Goal: Transaction & Acquisition: Subscribe to service/newsletter

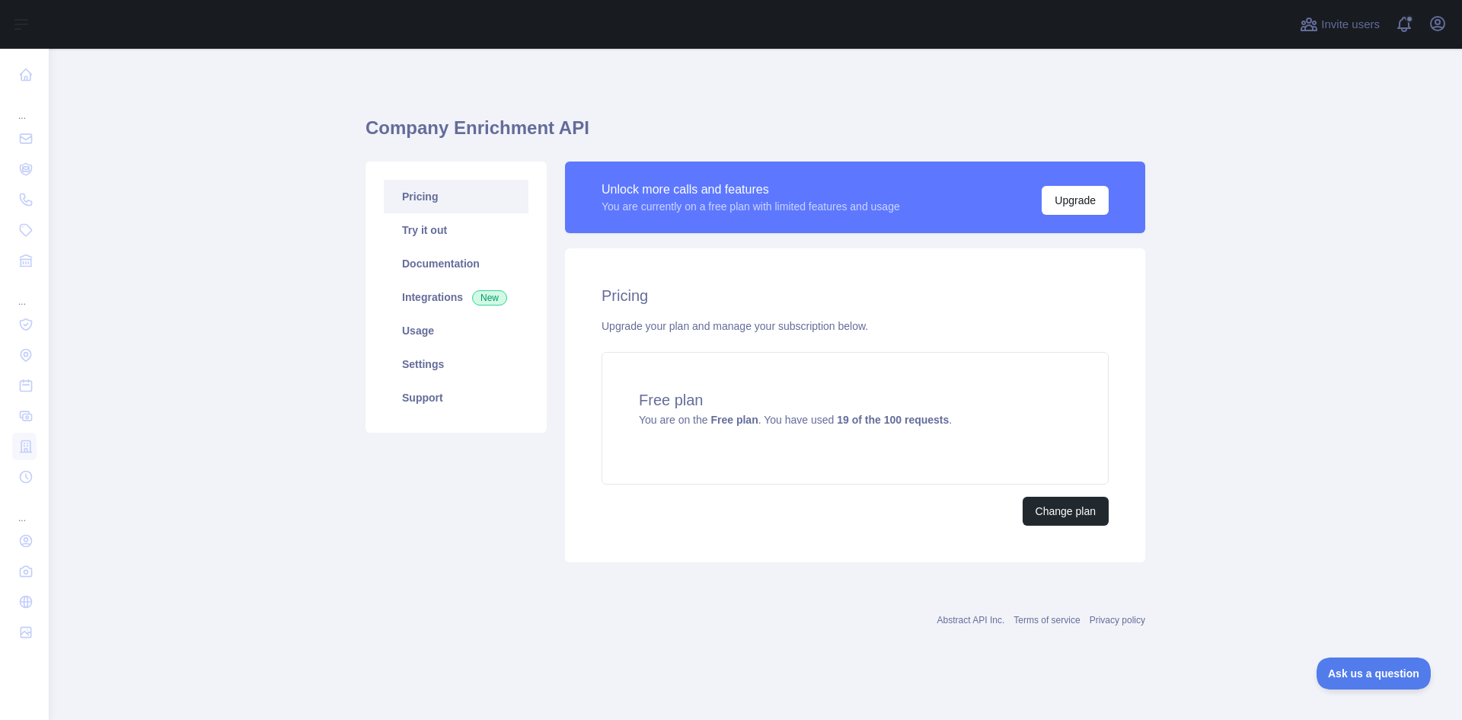
click at [829, 318] on div "Upgrade your plan and manage your subscription below." at bounding box center [855, 325] width 507 height 15
click at [1077, 206] on button "Upgrade" at bounding box center [1075, 200] width 67 height 29
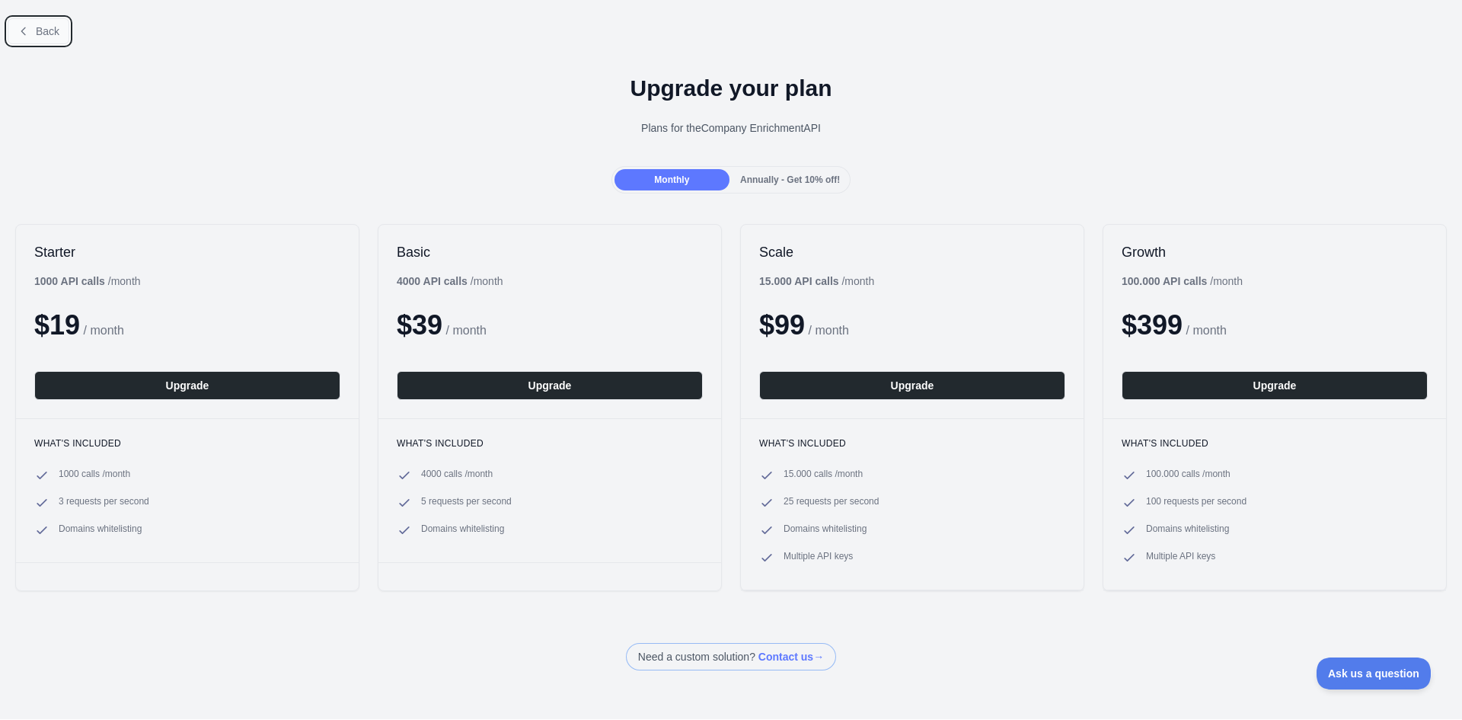
click at [30, 27] on button "Back" at bounding box center [39, 31] width 62 height 26
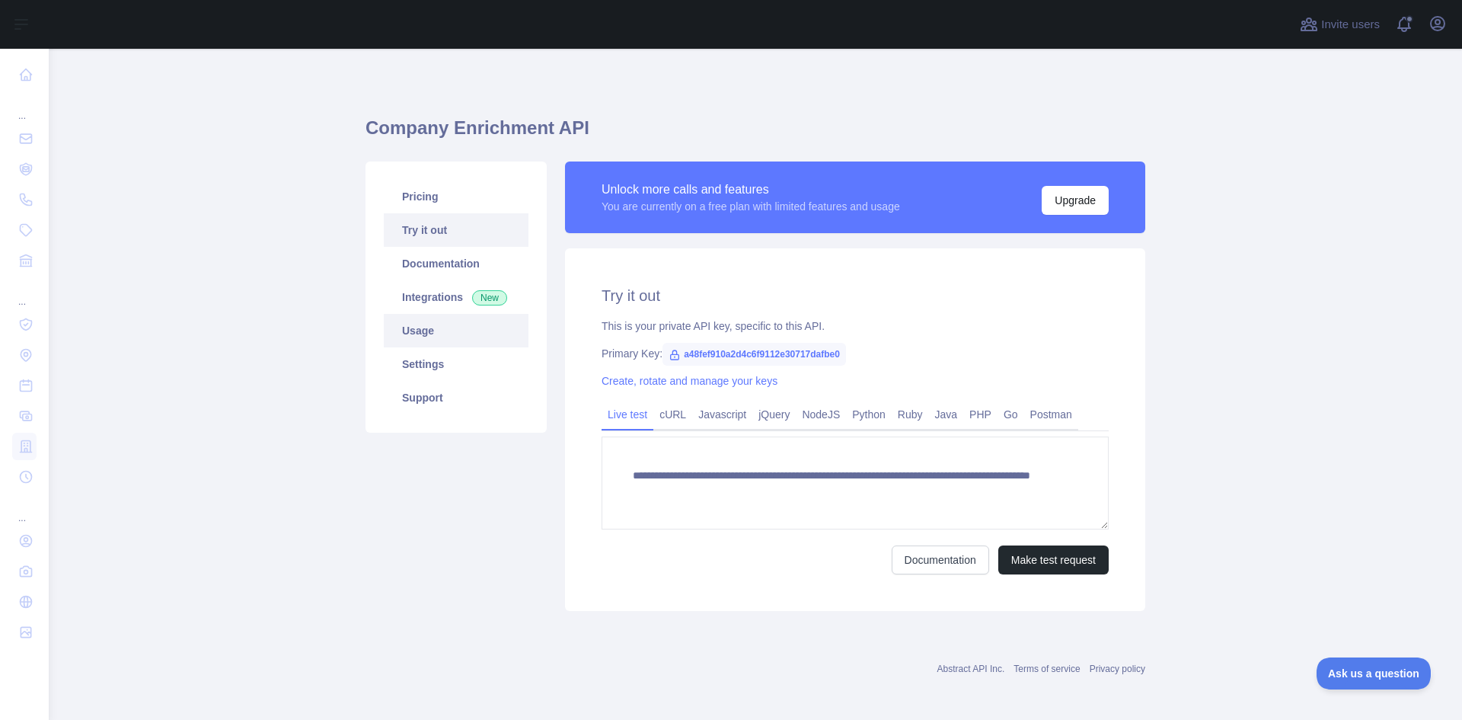
click at [415, 321] on link "Usage" at bounding box center [456, 331] width 145 height 34
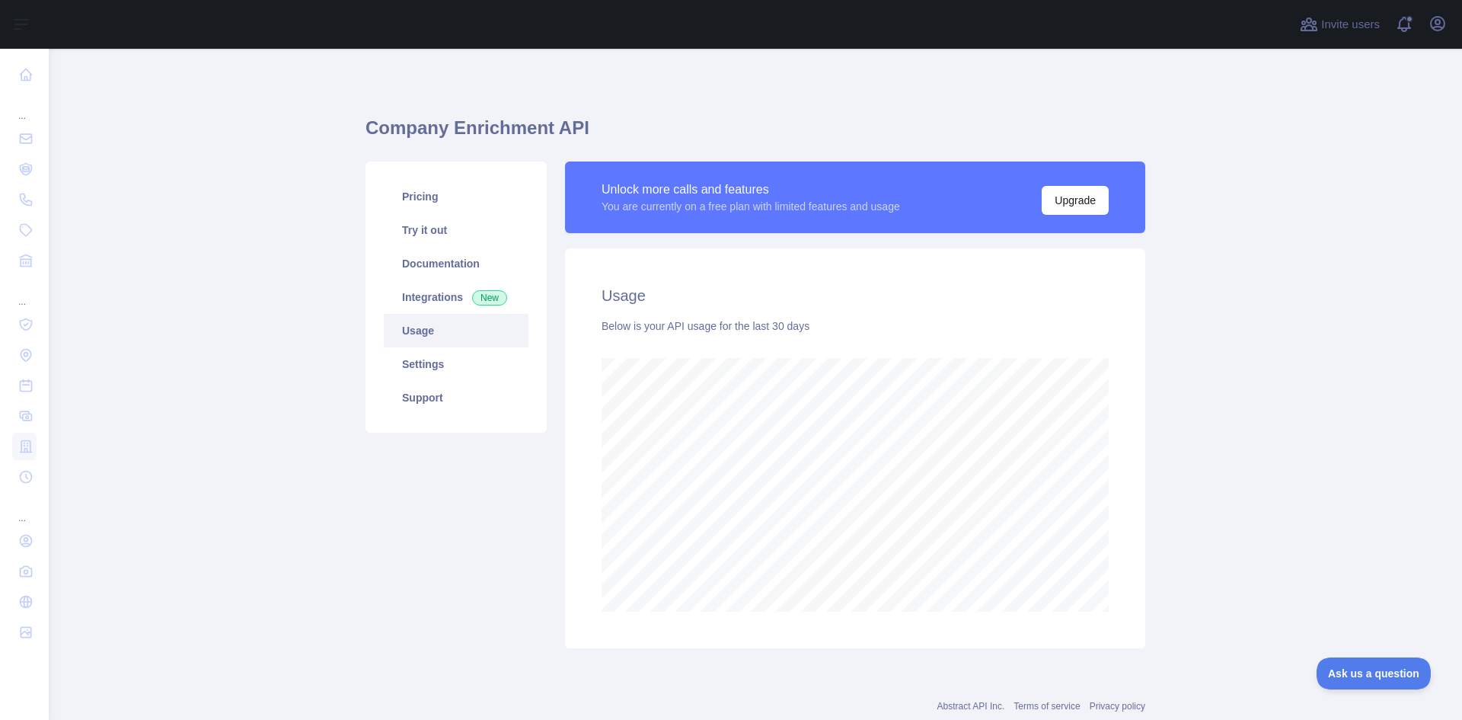
scroll to position [671, 1402]
click at [411, 353] on link "Settings" at bounding box center [456, 364] width 145 height 34
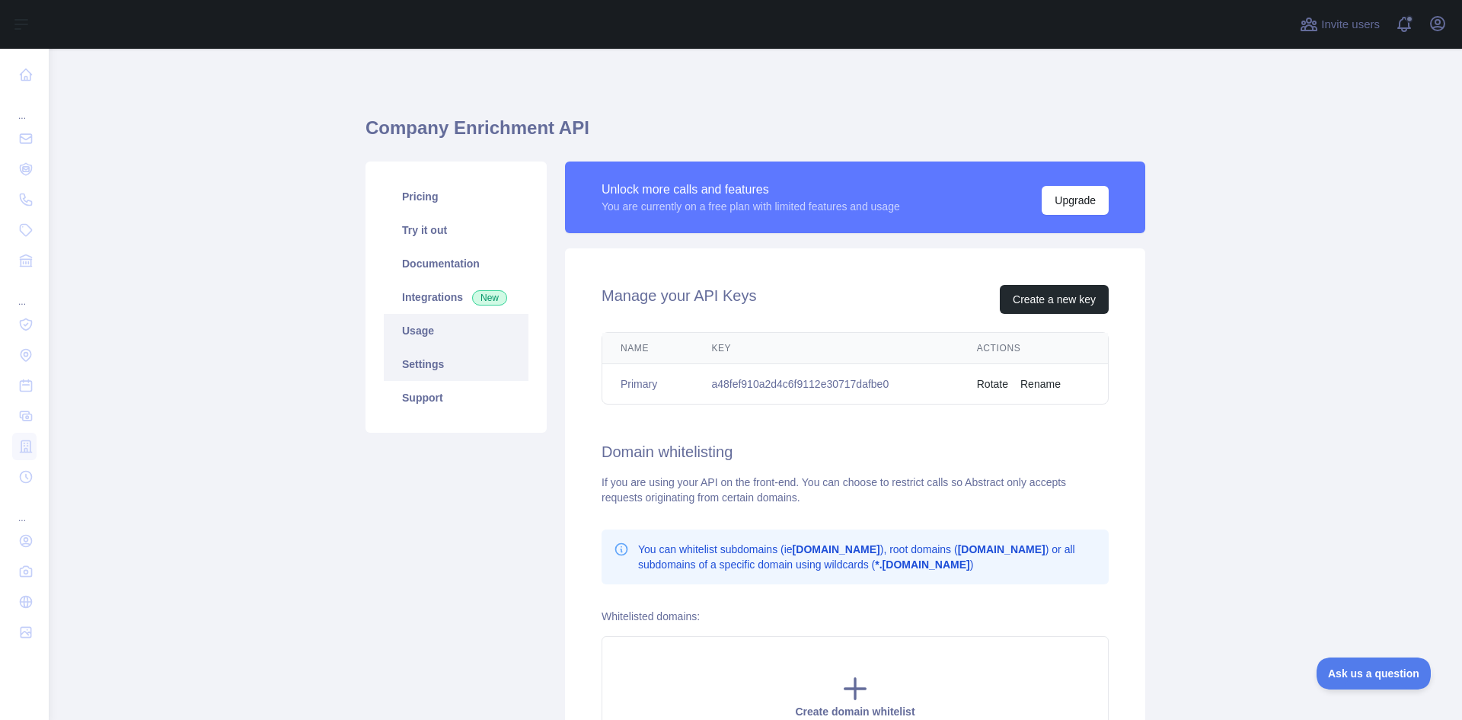
click at [411, 336] on link "Usage" at bounding box center [456, 331] width 145 height 34
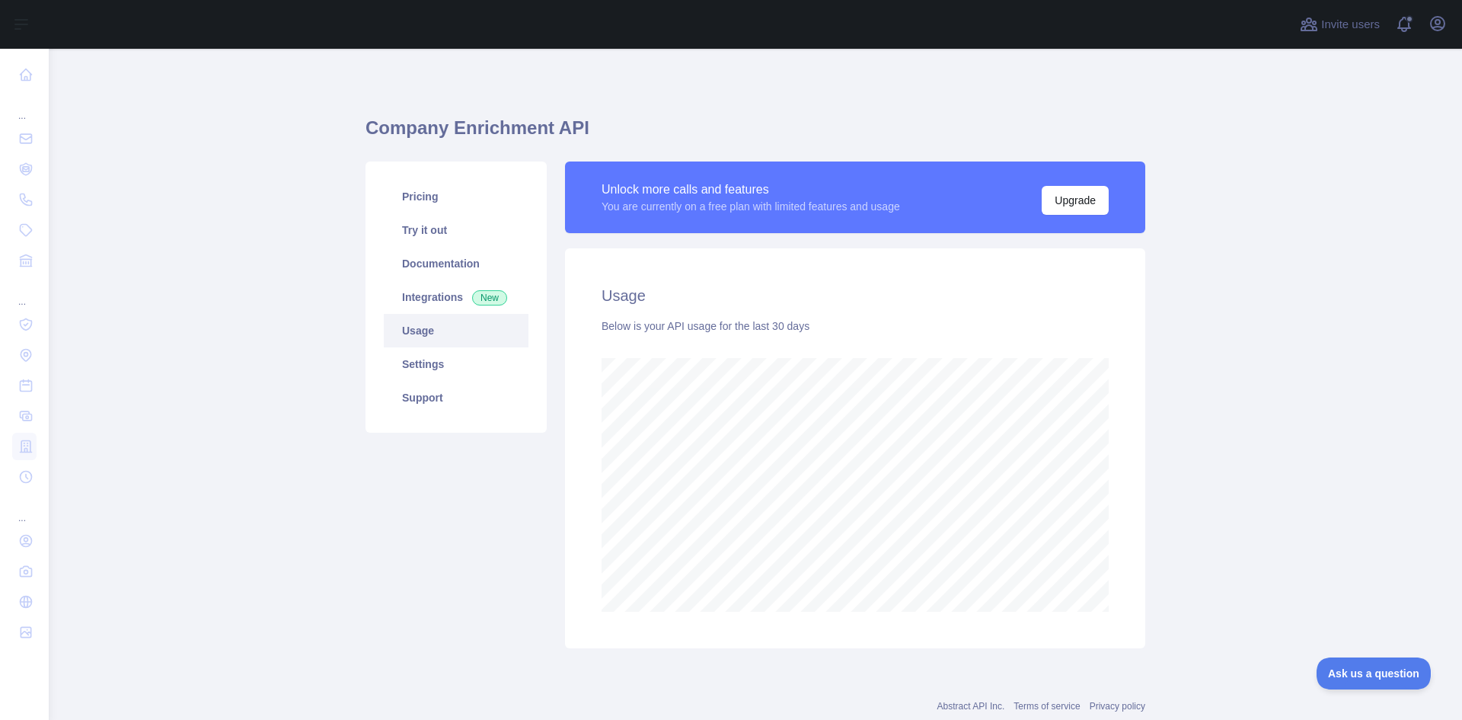
scroll to position [671, 1402]
click at [423, 410] on link "Support" at bounding box center [456, 398] width 145 height 34
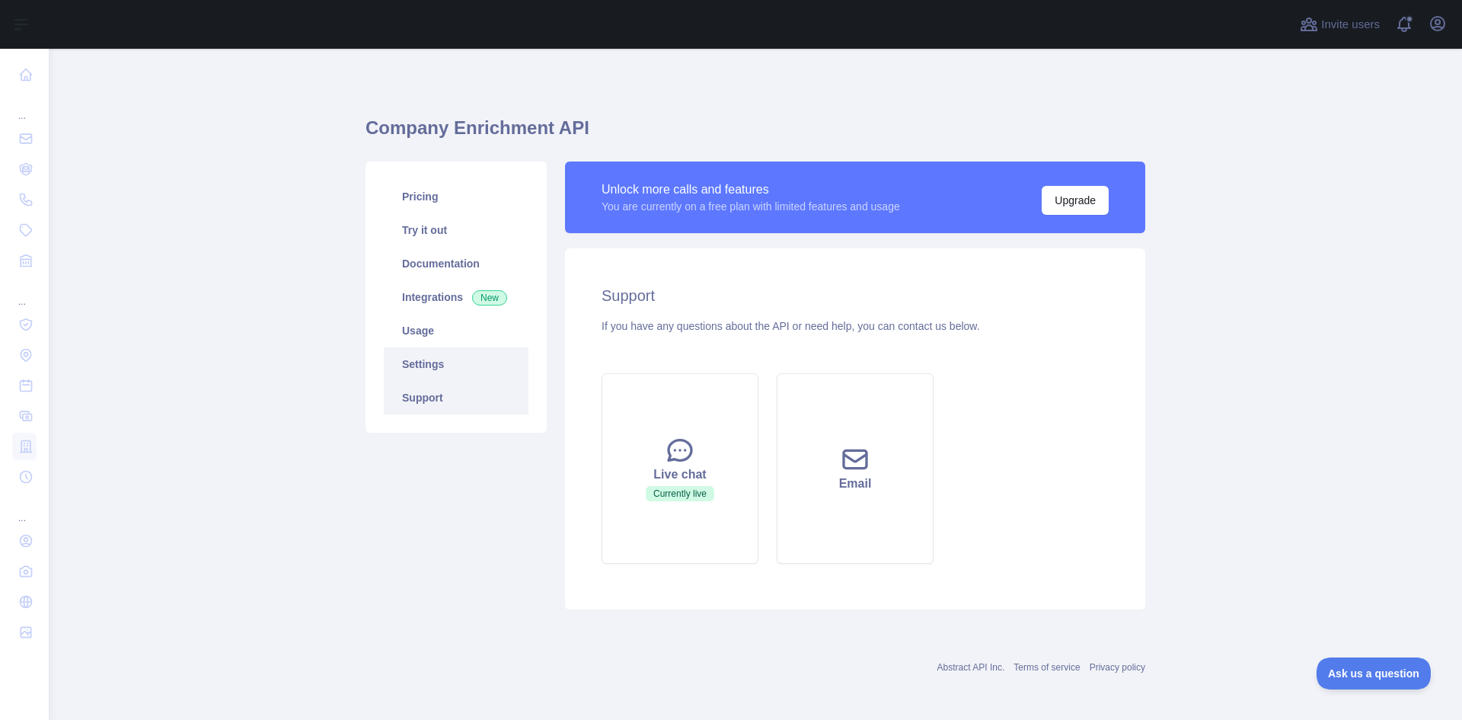
click at [417, 368] on link "Settings" at bounding box center [456, 364] width 145 height 34
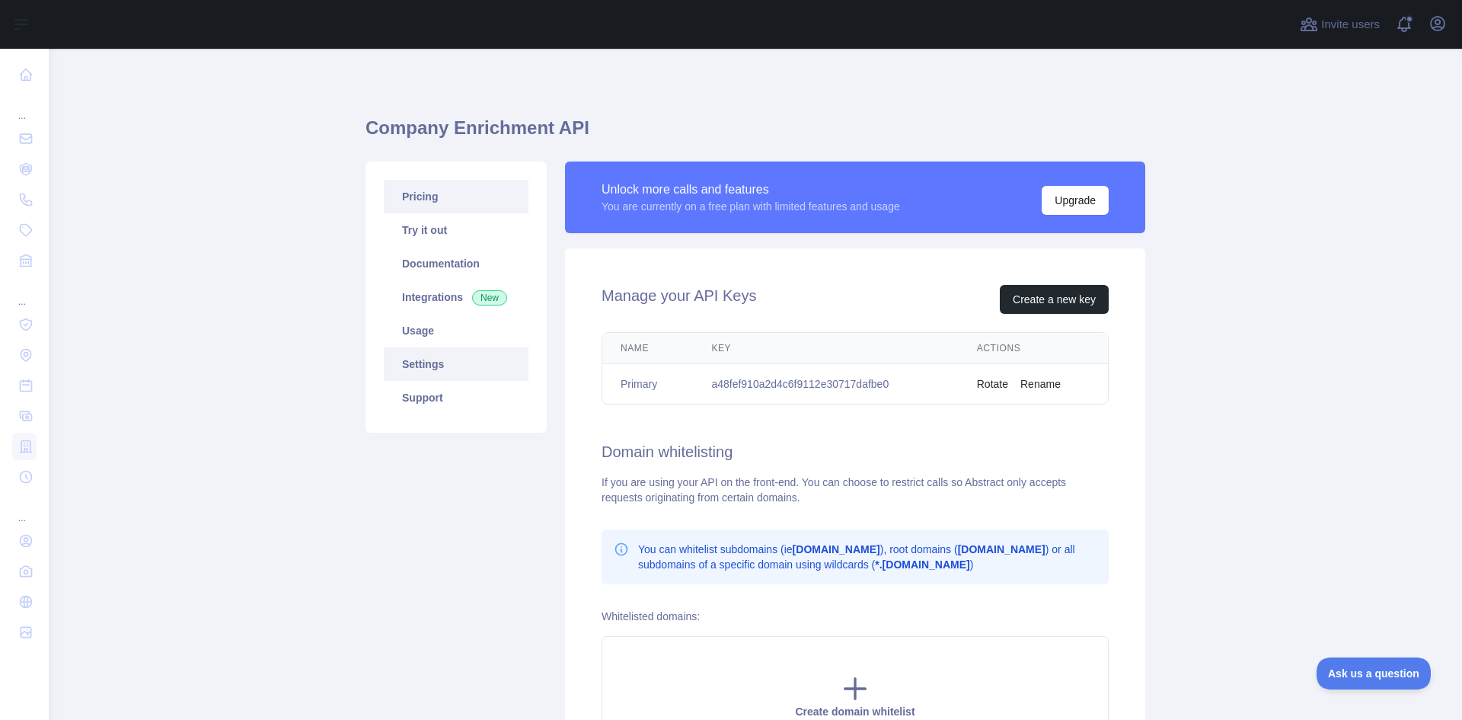
click at [428, 212] on link "Pricing" at bounding box center [456, 197] width 145 height 34
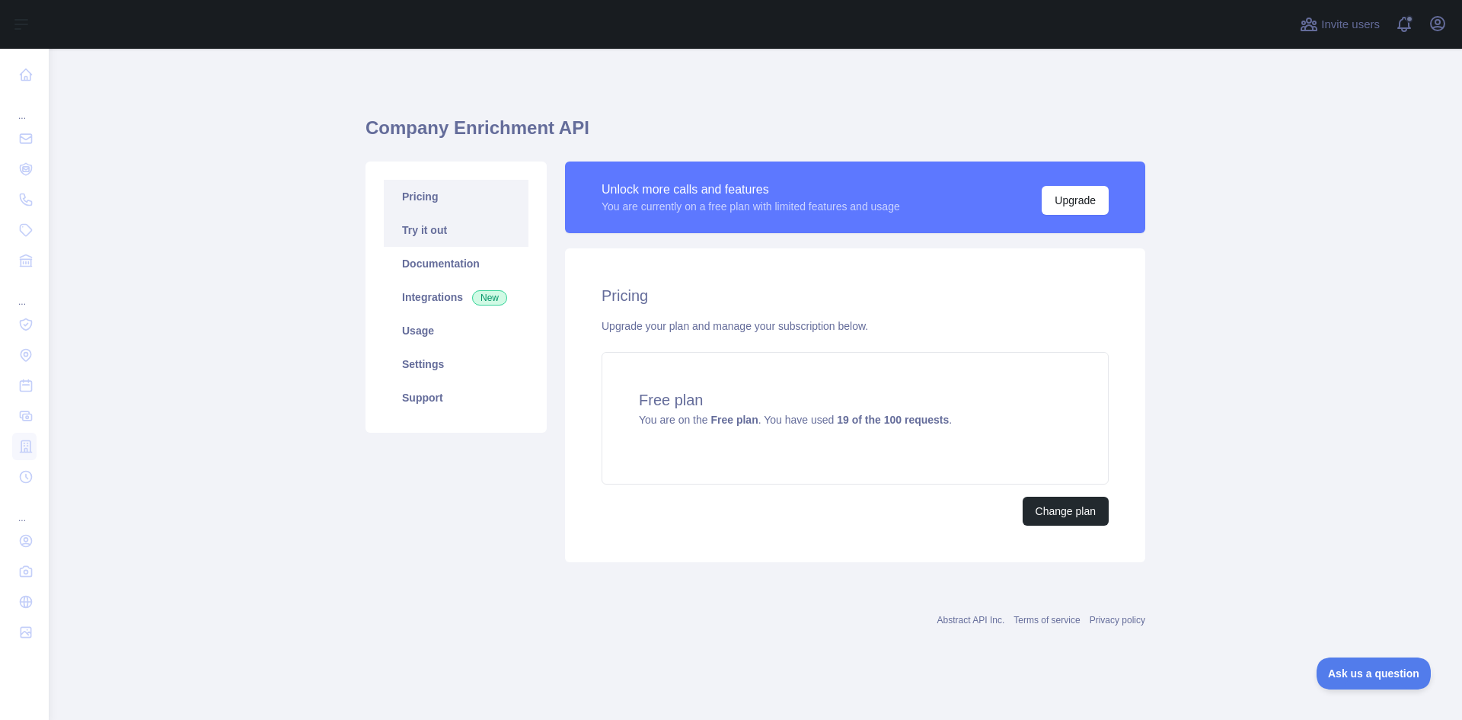
click at [424, 223] on link "Try it out" at bounding box center [456, 230] width 145 height 34
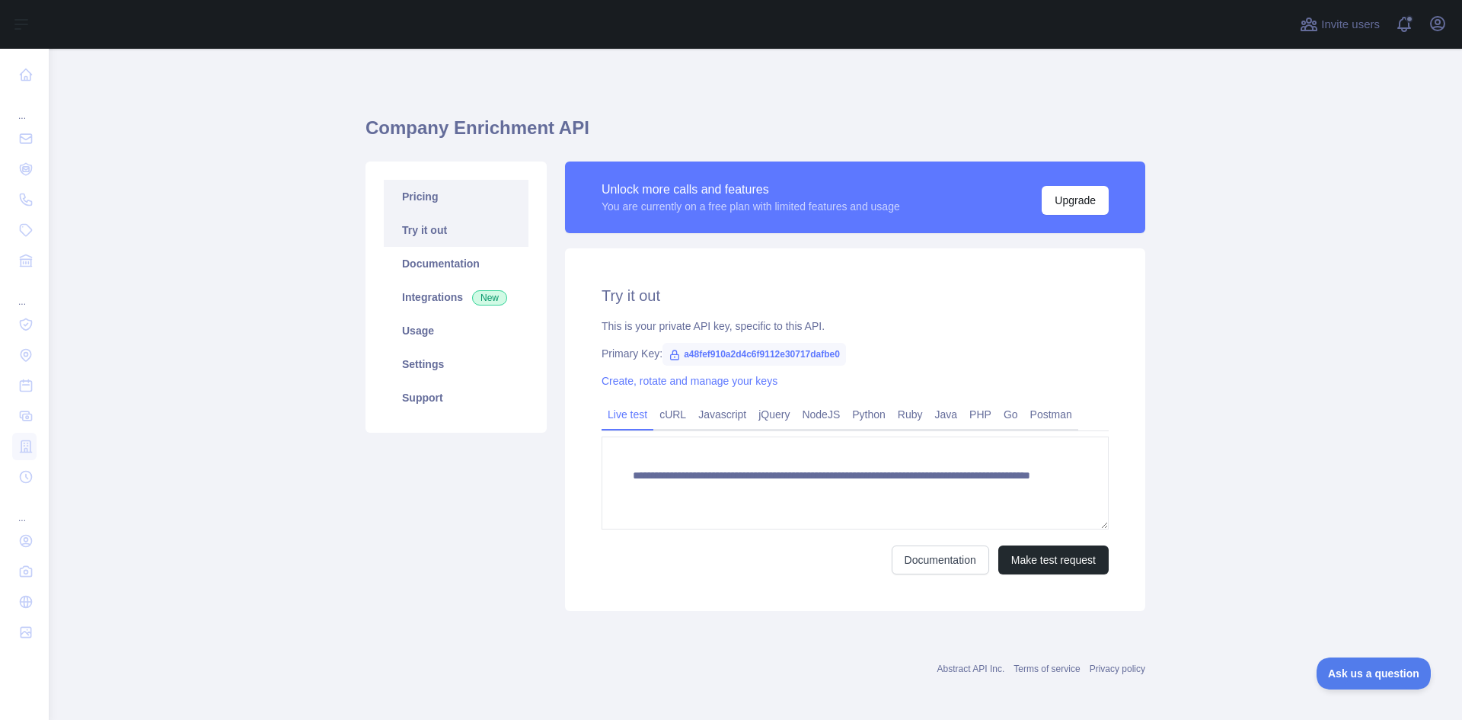
click at [419, 200] on link "Pricing" at bounding box center [456, 197] width 145 height 34
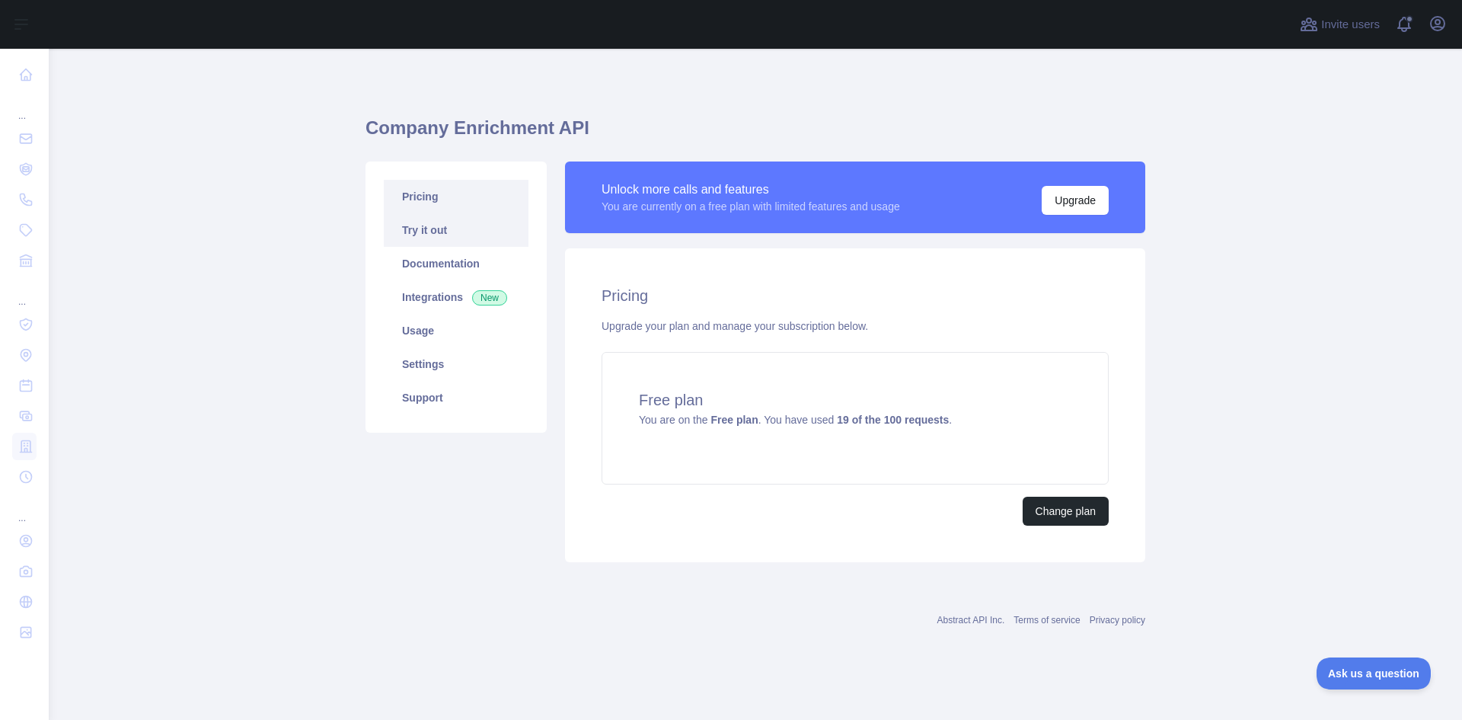
click at [463, 231] on link "Try it out" at bounding box center [456, 230] width 145 height 34
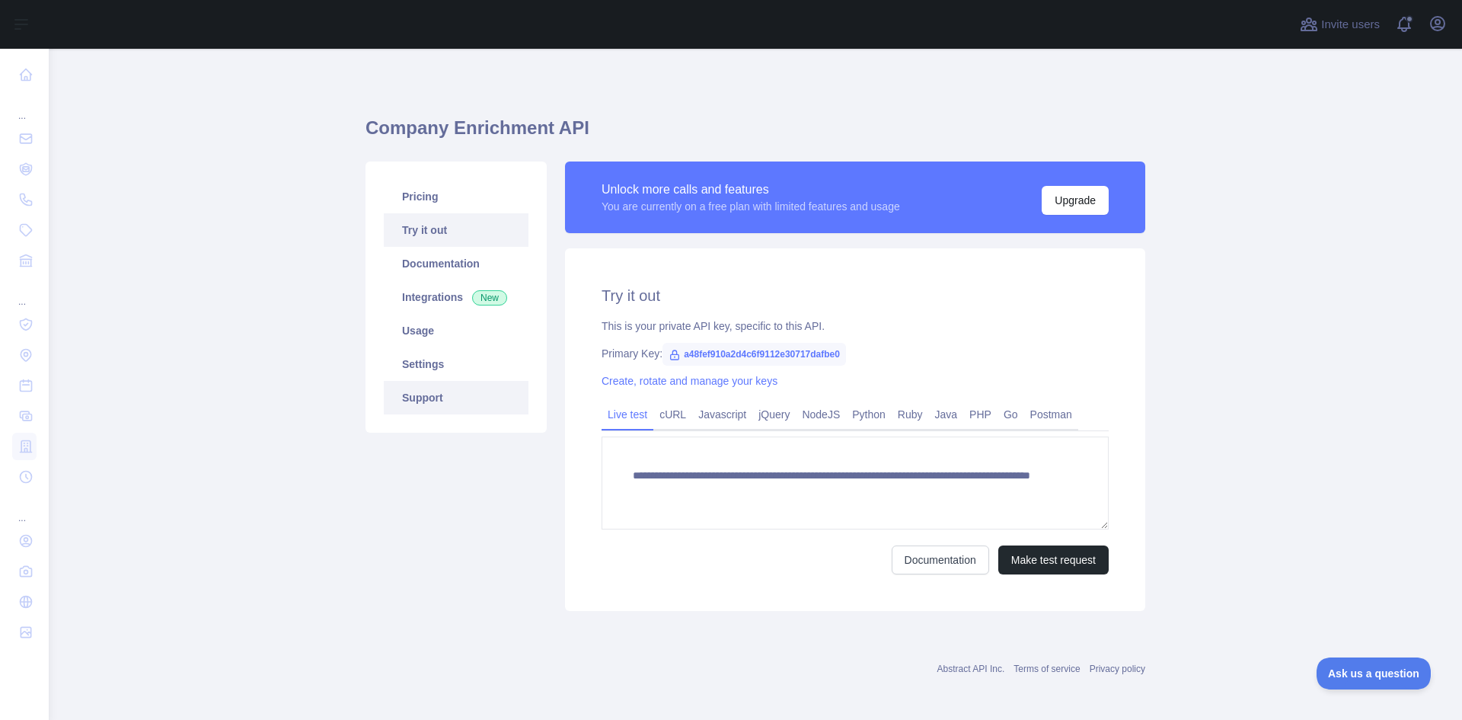
click at [424, 395] on link "Support" at bounding box center [456, 398] width 145 height 34
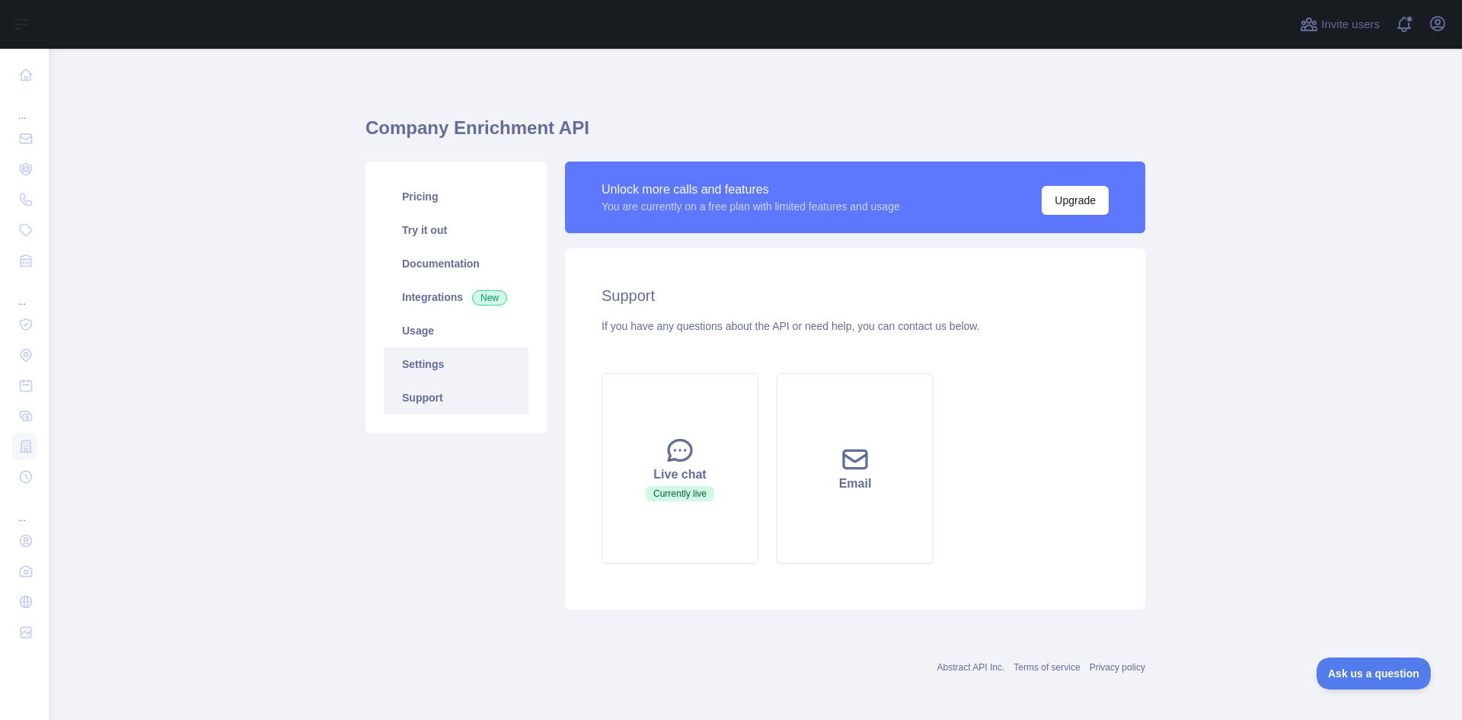
click at [414, 369] on link "Settings" at bounding box center [456, 364] width 145 height 34
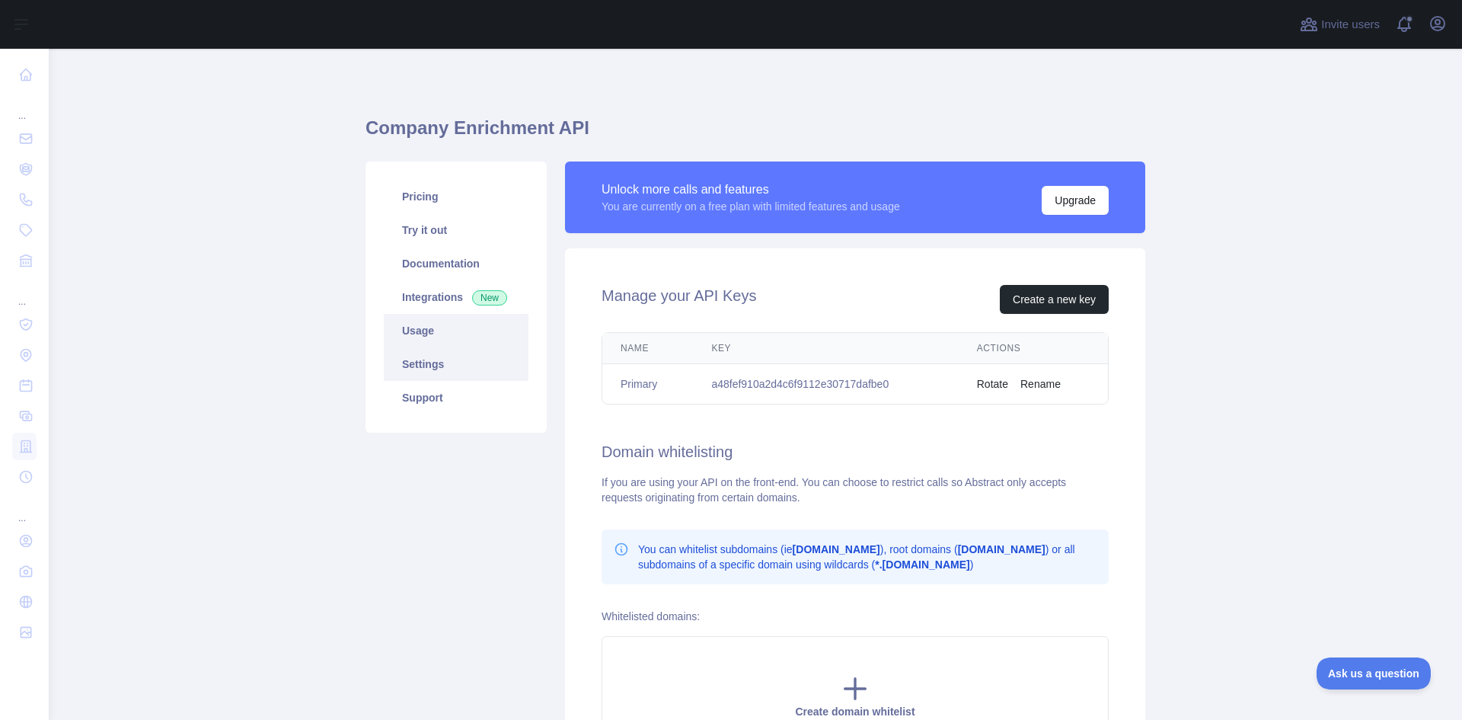
click at [425, 328] on link "Usage" at bounding box center [456, 331] width 145 height 34
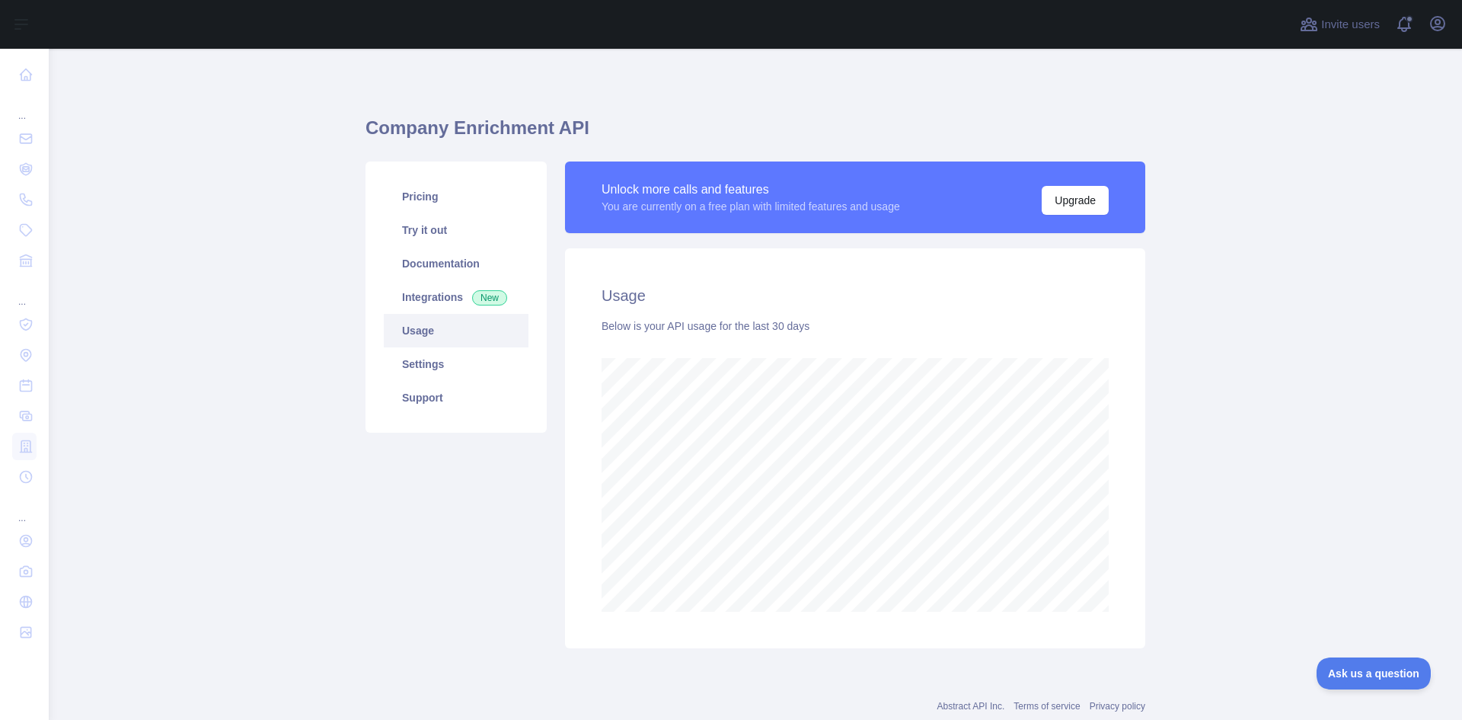
scroll to position [671, 1402]
click at [411, 203] on link "Pricing" at bounding box center [456, 197] width 145 height 34
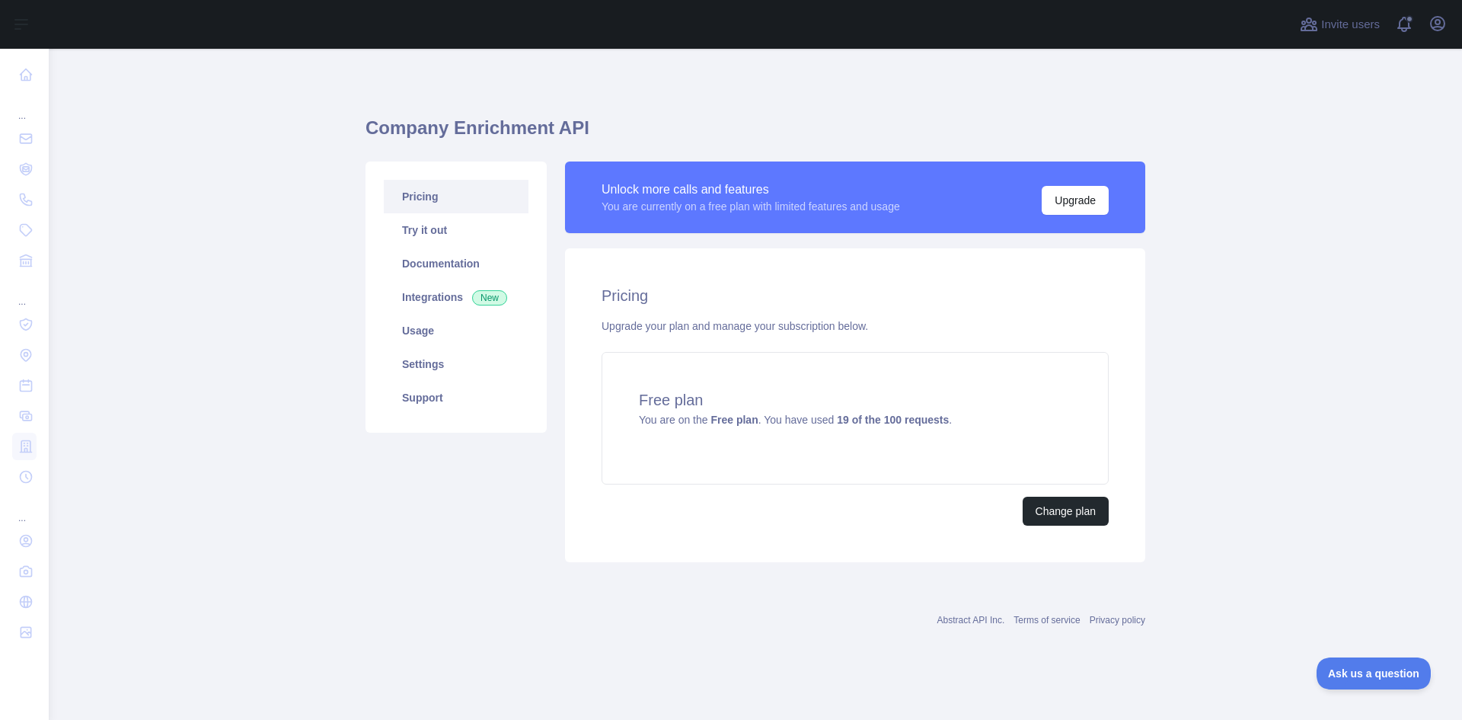
click at [411, 203] on link "Pricing" at bounding box center [456, 197] width 145 height 34
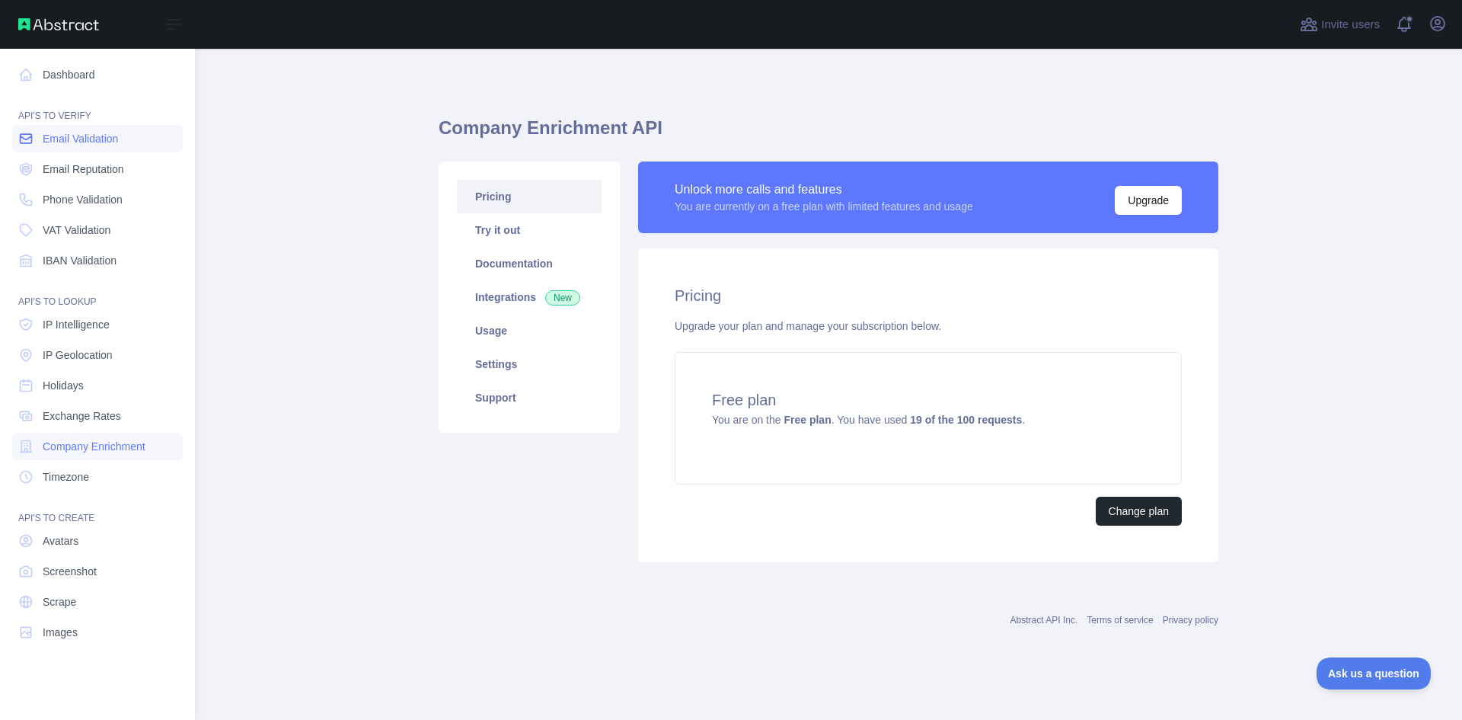
click at [99, 142] on span "Email Validation" at bounding box center [80, 138] width 75 height 15
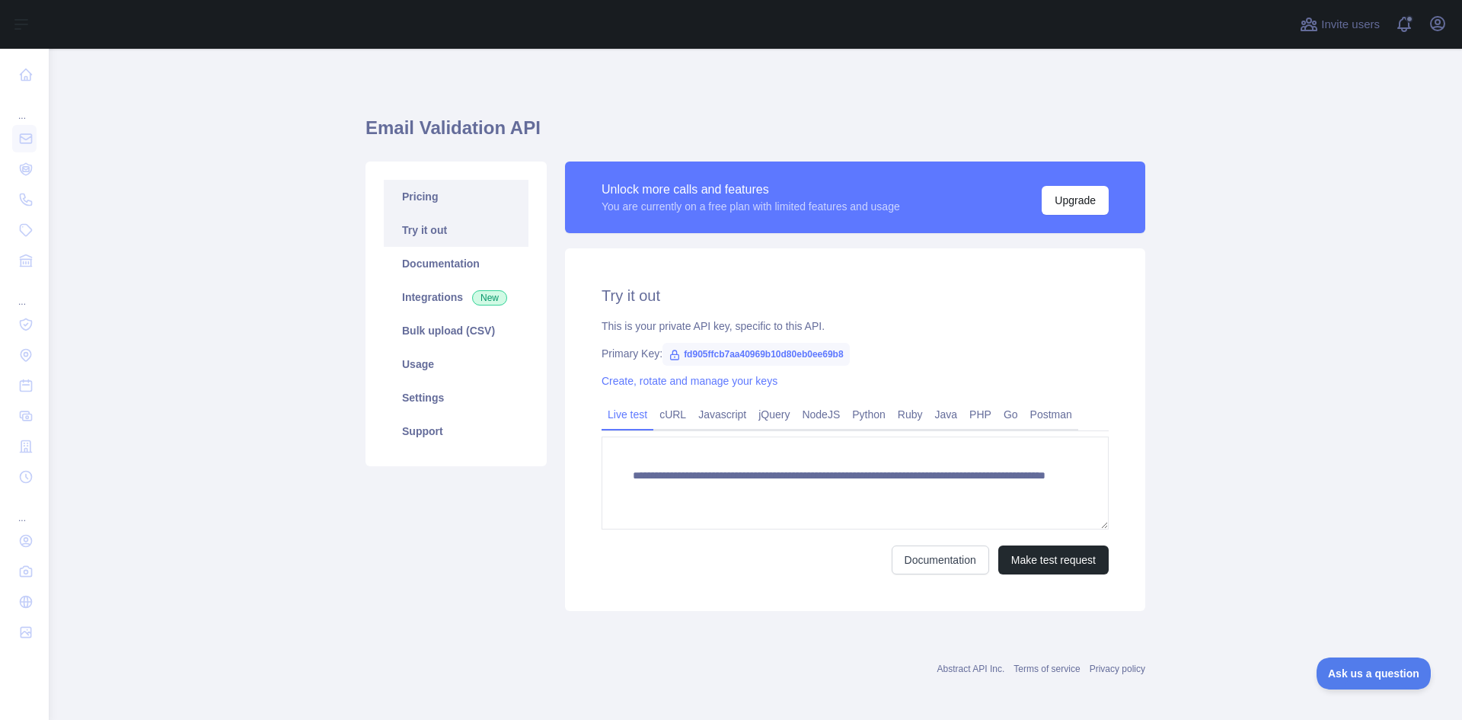
click at [415, 197] on link "Pricing" at bounding box center [456, 197] width 145 height 34
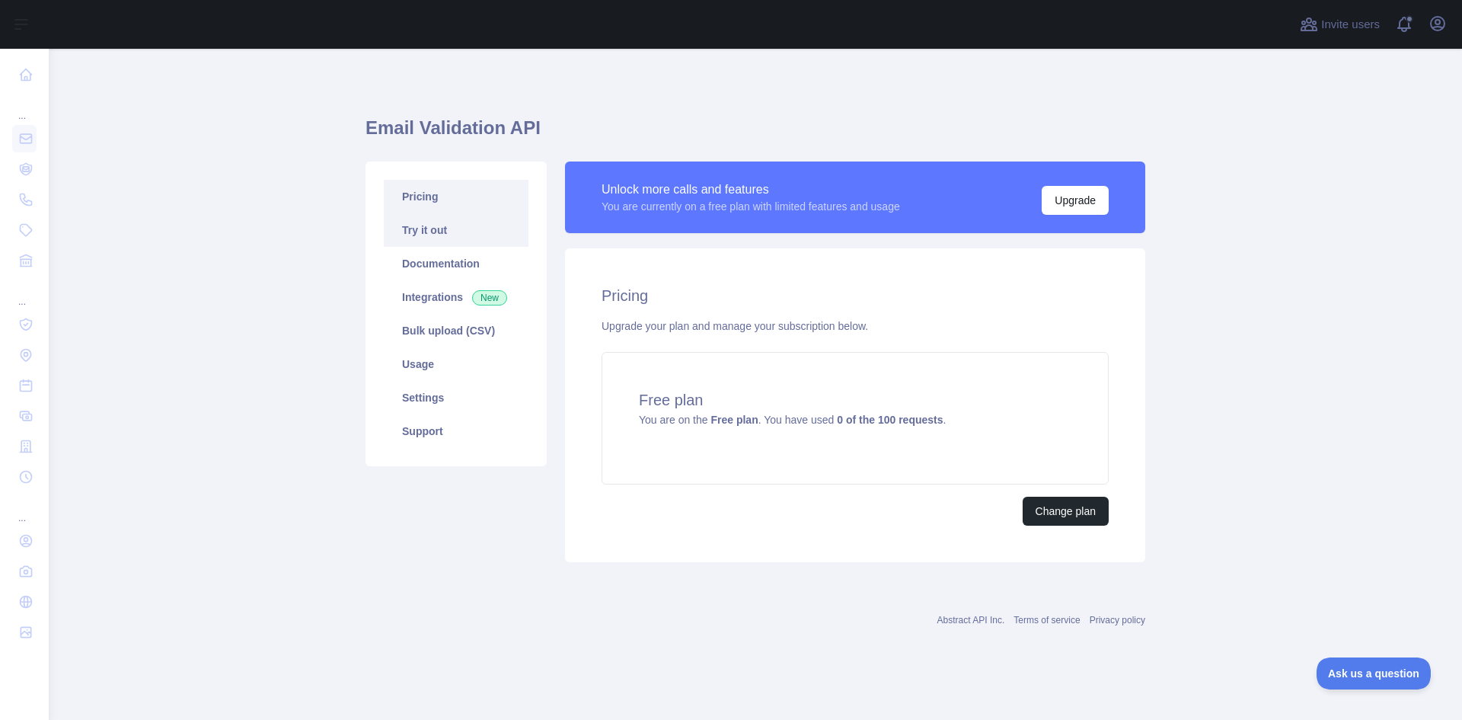
click at [427, 224] on link "Try it out" at bounding box center [456, 230] width 145 height 34
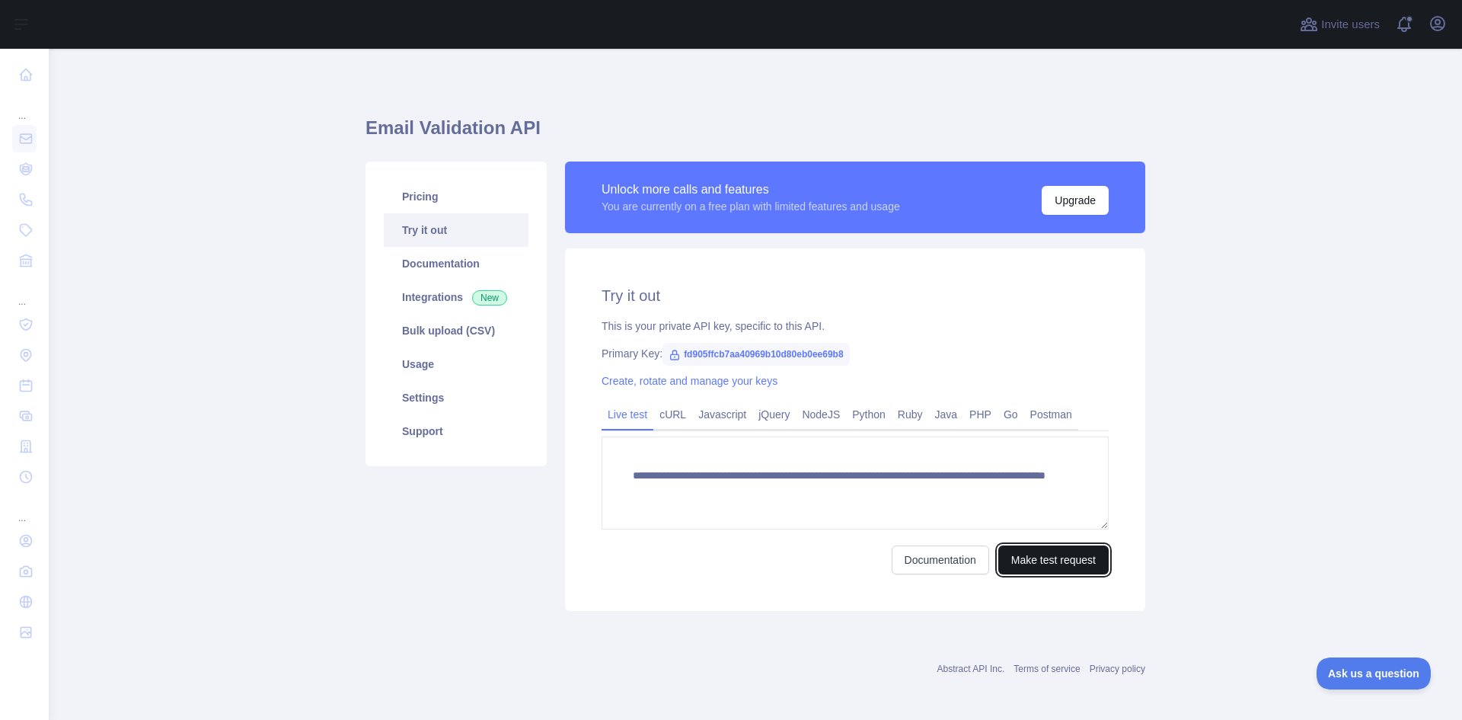
click at [1053, 558] on button "Make test request" at bounding box center [1053, 559] width 110 height 29
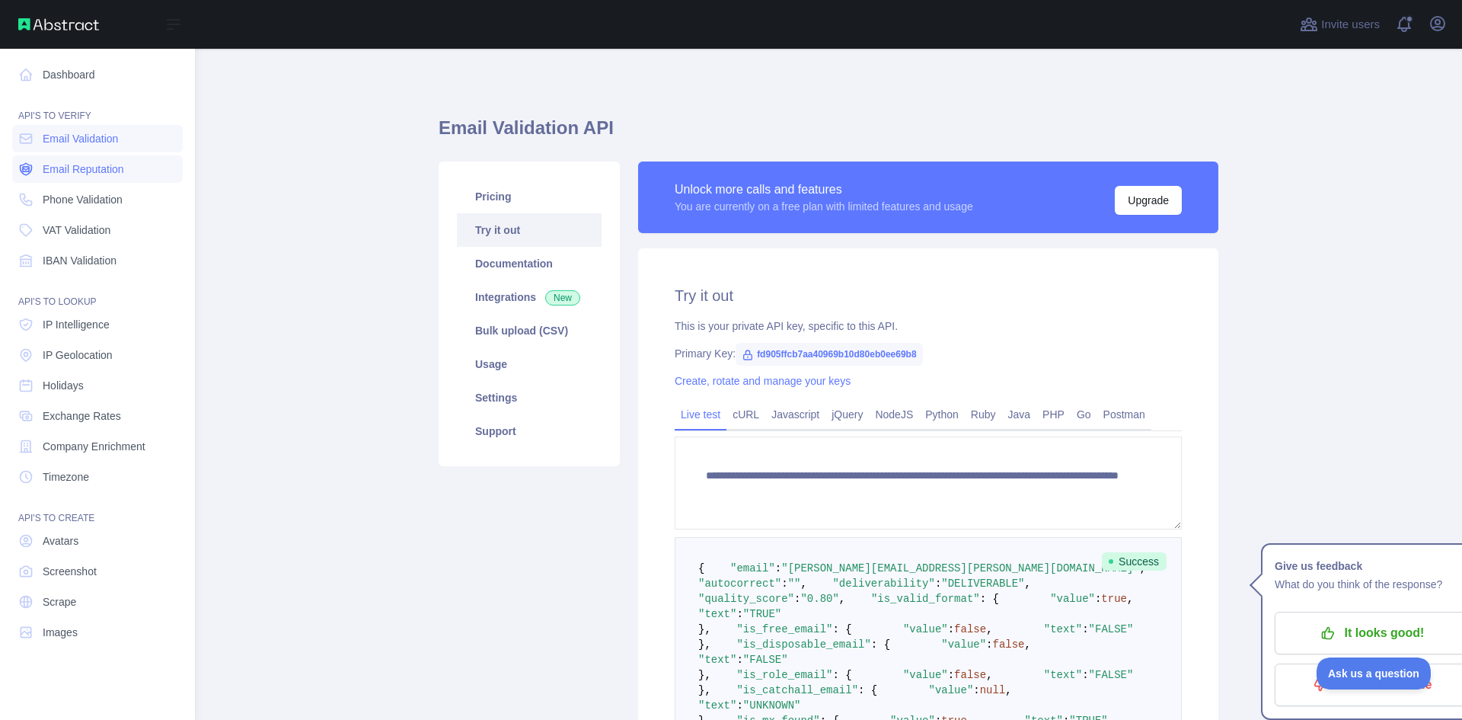
click at [34, 161] on link "Email Reputation" at bounding box center [97, 168] width 171 height 27
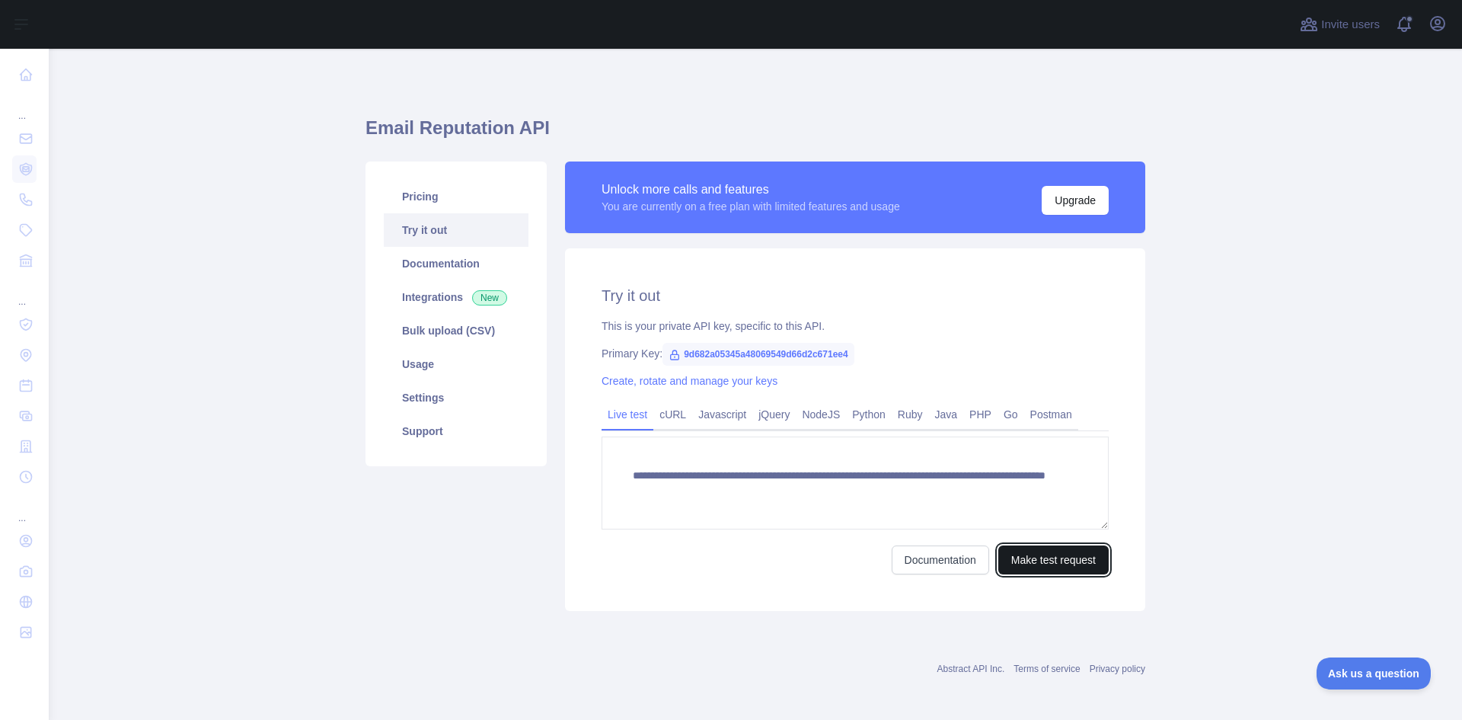
click at [1047, 556] on button "Make test request" at bounding box center [1053, 559] width 110 height 29
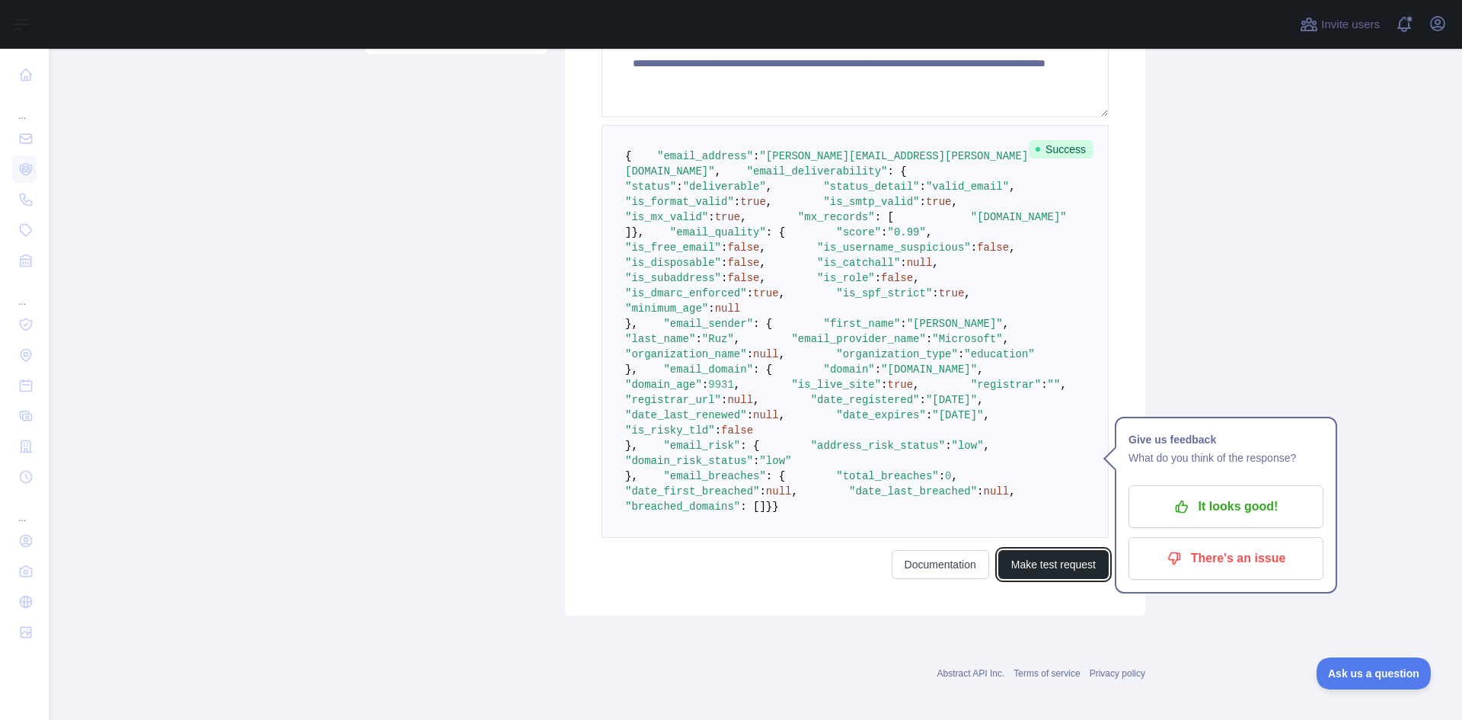
scroll to position [316, 0]
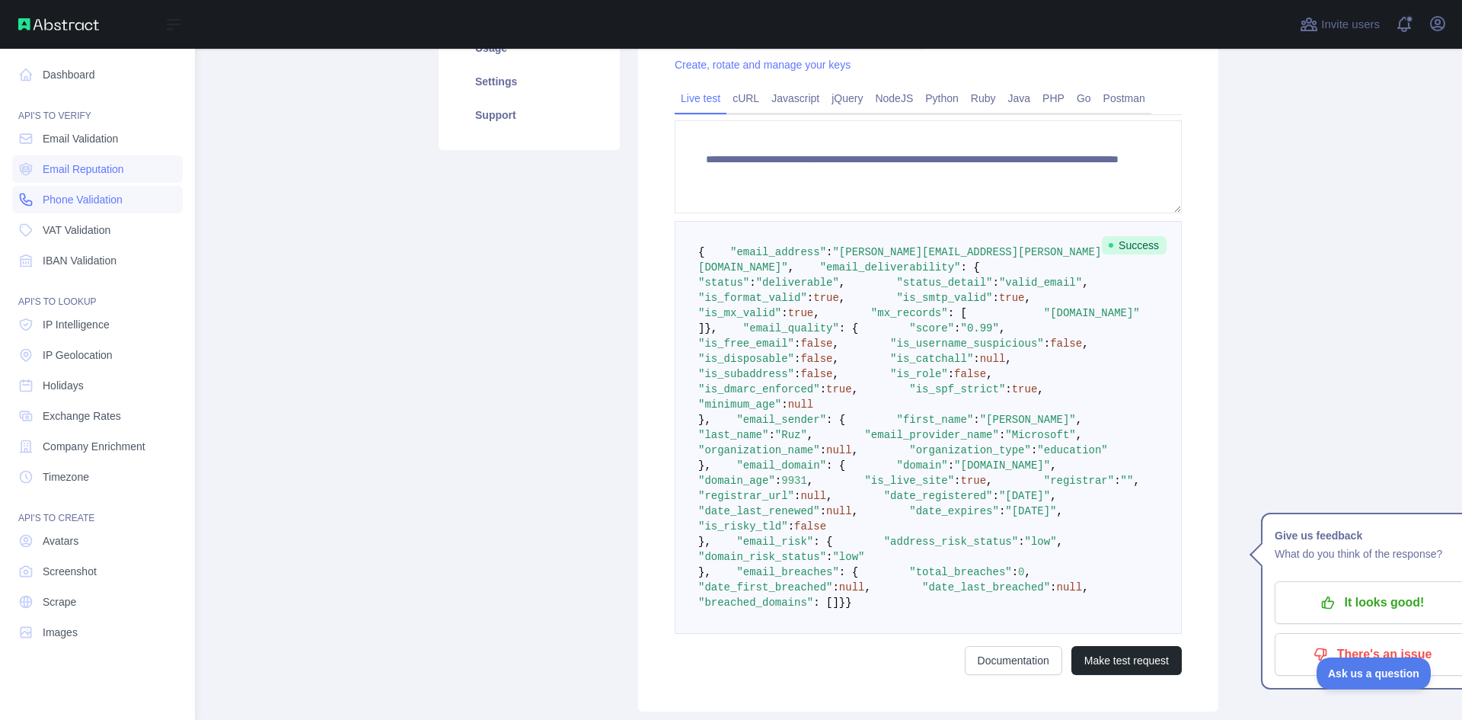
click at [19, 206] on icon at bounding box center [25, 199] width 15 height 15
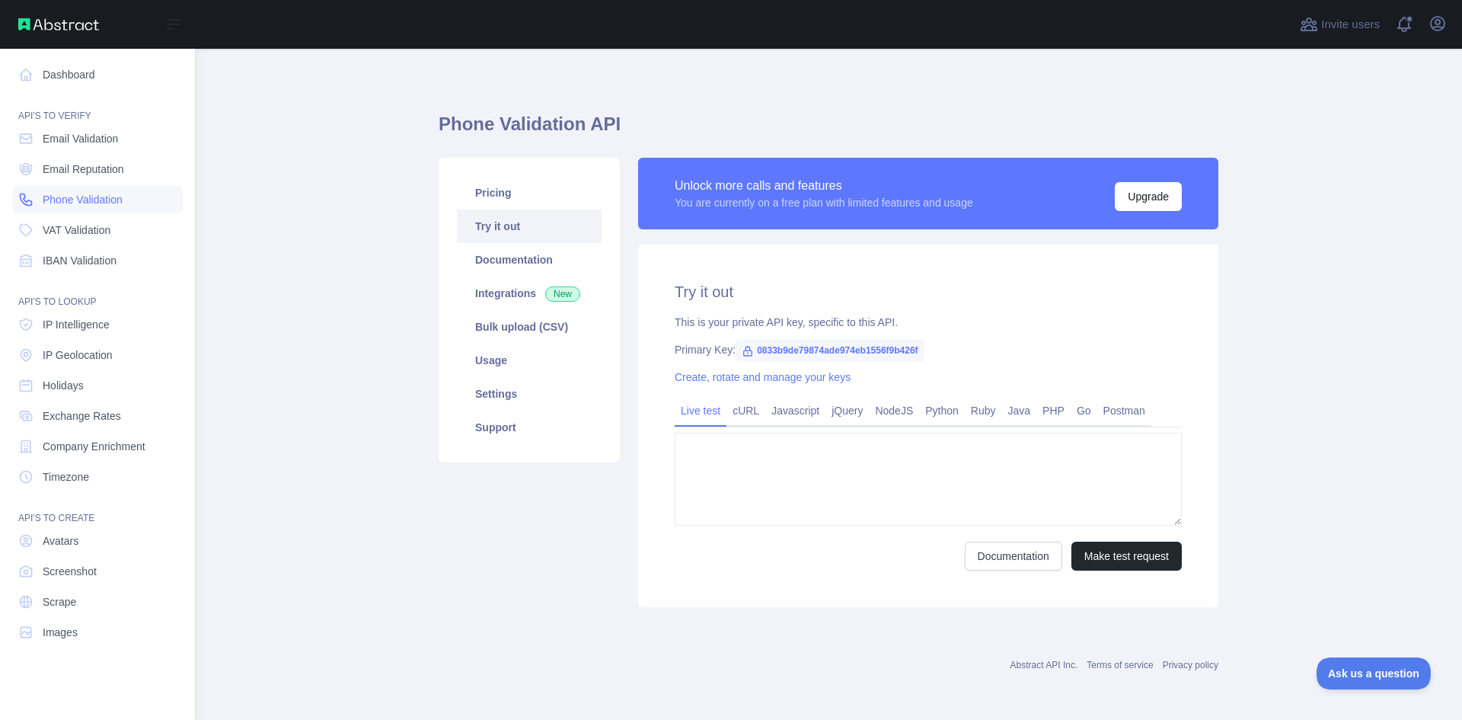
type textarea "**********"
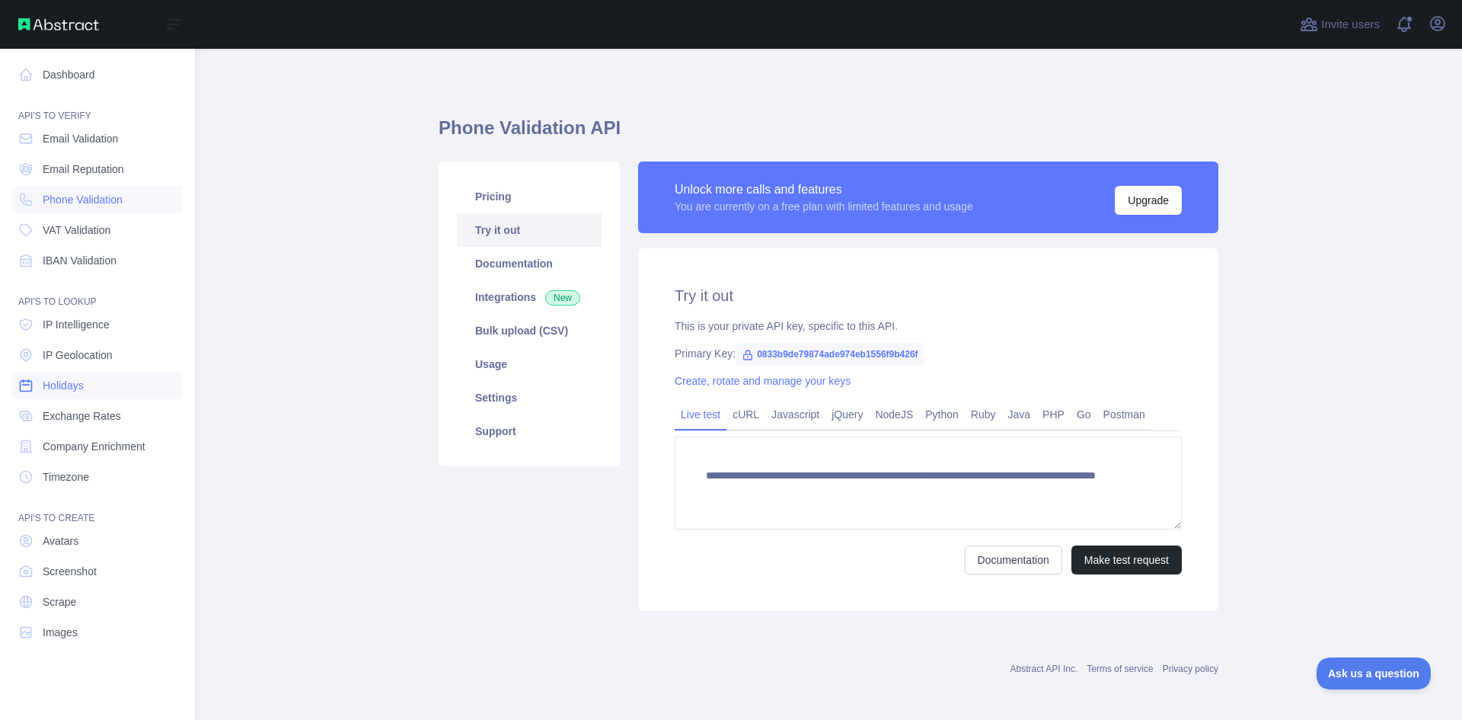
click at [76, 387] on span "Holidays" at bounding box center [63, 385] width 41 height 15
click at [64, 446] on span "Company Enrichment" at bounding box center [94, 446] width 103 height 15
click at [59, 481] on span "Timezone" at bounding box center [66, 476] width 46 height 15
click at [68, 538] on span "Avatars" at bounding box center [61, 540] width 36 height 15
click at [74, 567] on span "Screenshot" at bounding box center [70, 571] width 54 height 15
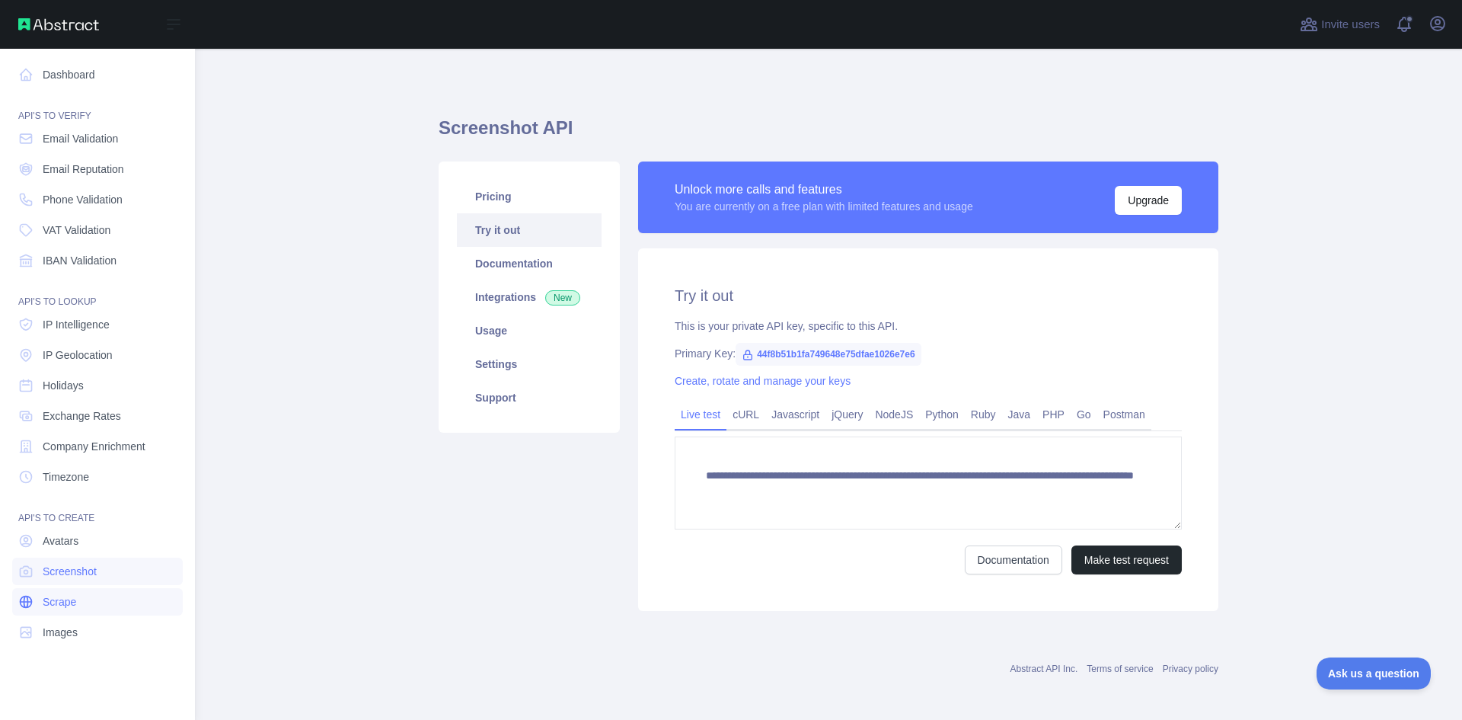
click at [69, 599] on span "Scrape" at bounding box center [60, 601] width 34 height 15
click at [64, 625] on span "Images" at bounding box center [60, 632] width 35 height 15
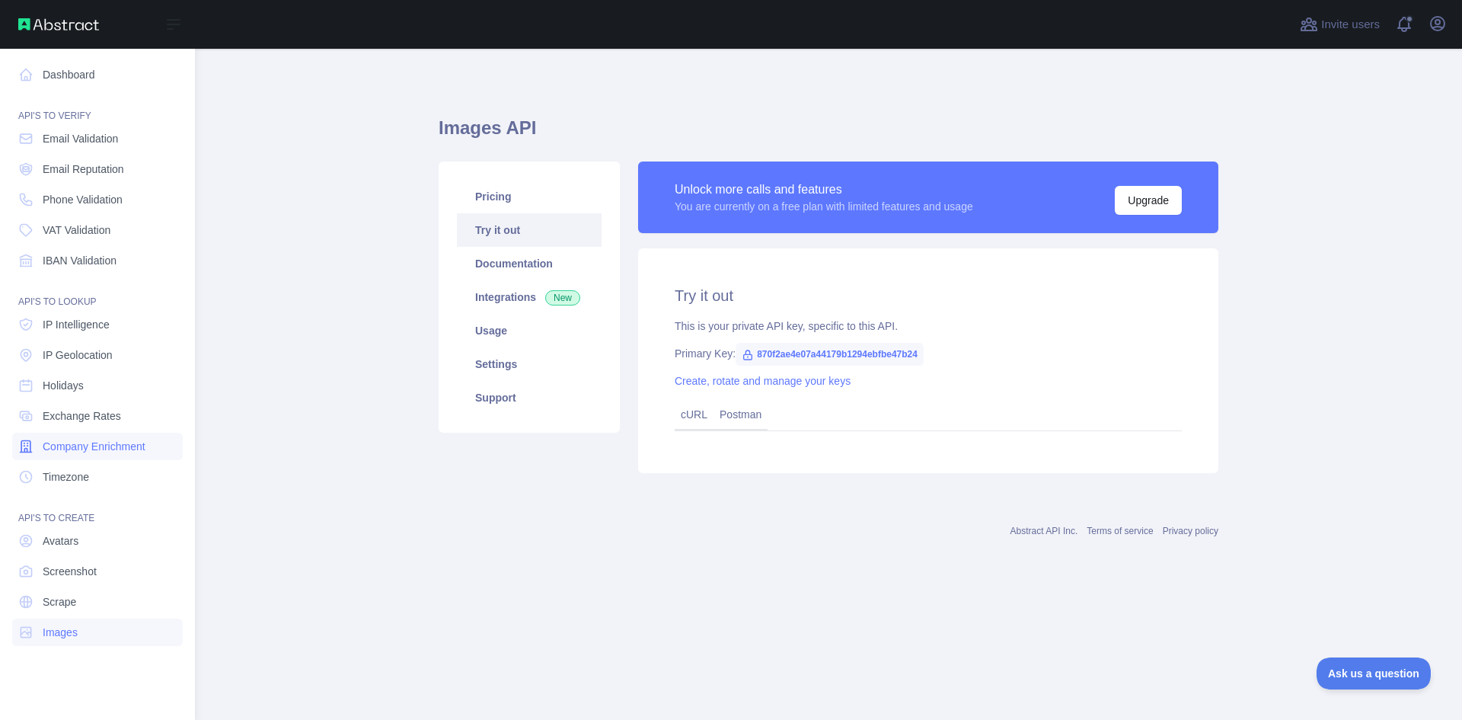
click at [75, 436] on link "Company Enrichment" at bounding box center [97, 446] width 171 height 27
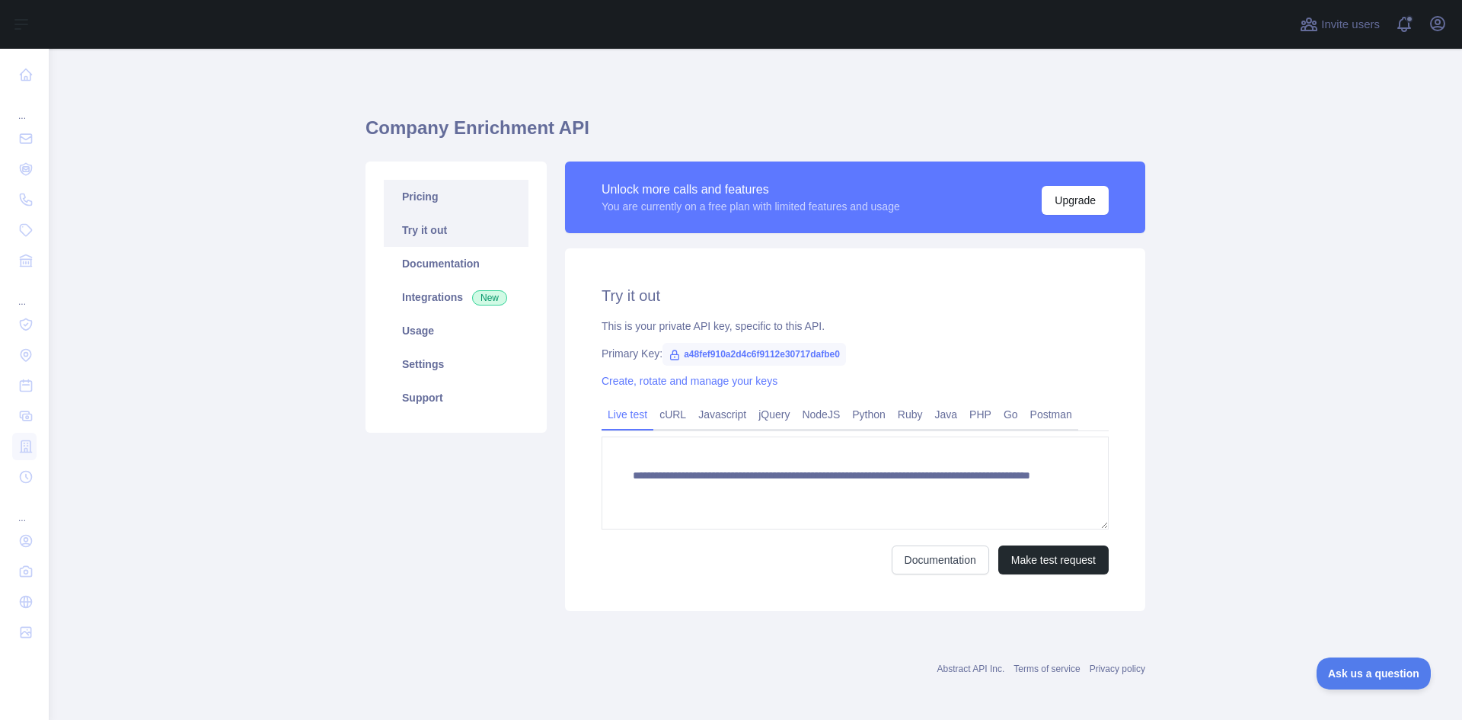
click at [411, 197] on link "Pricing" at bounding box center [456, 197] width 145 height 34
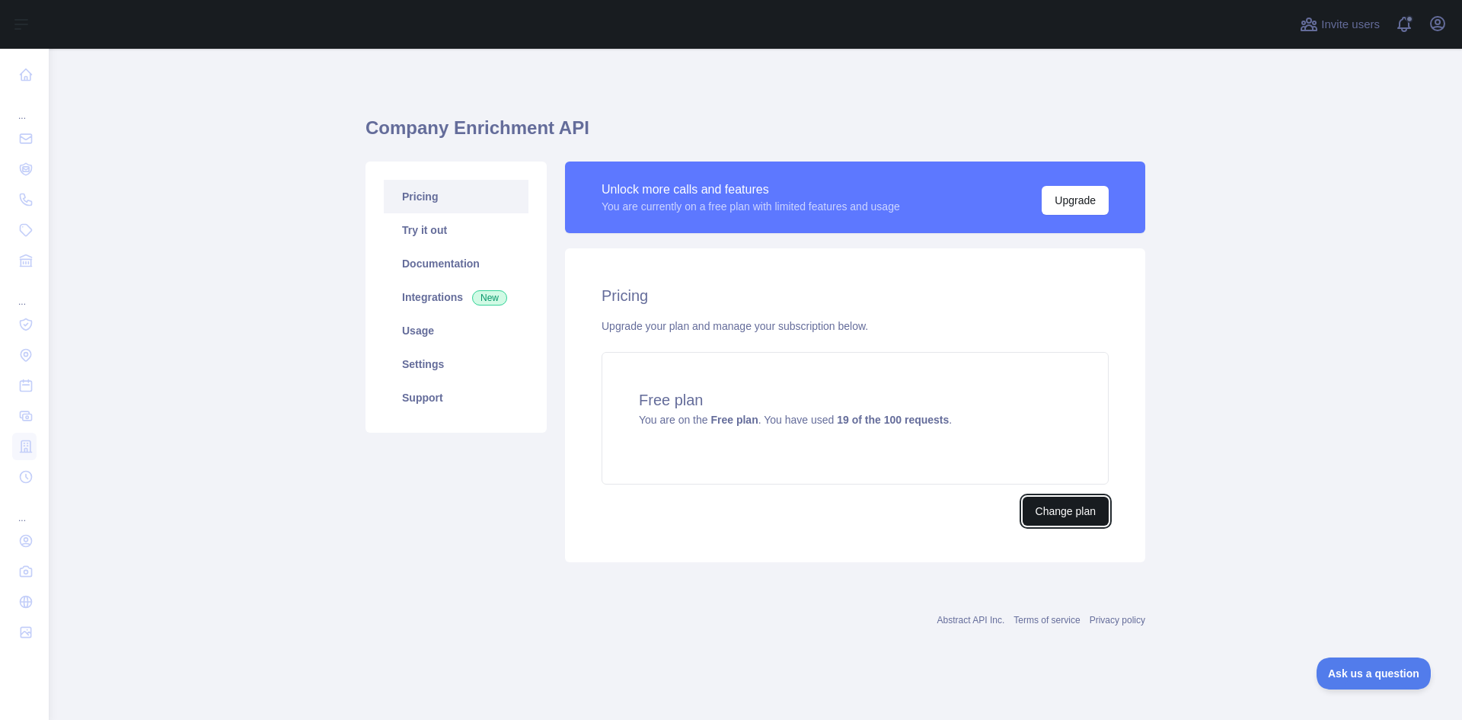
click at [1040, 522] on button "Change plan" at bounding box center [1066, 511] width 86 height 29
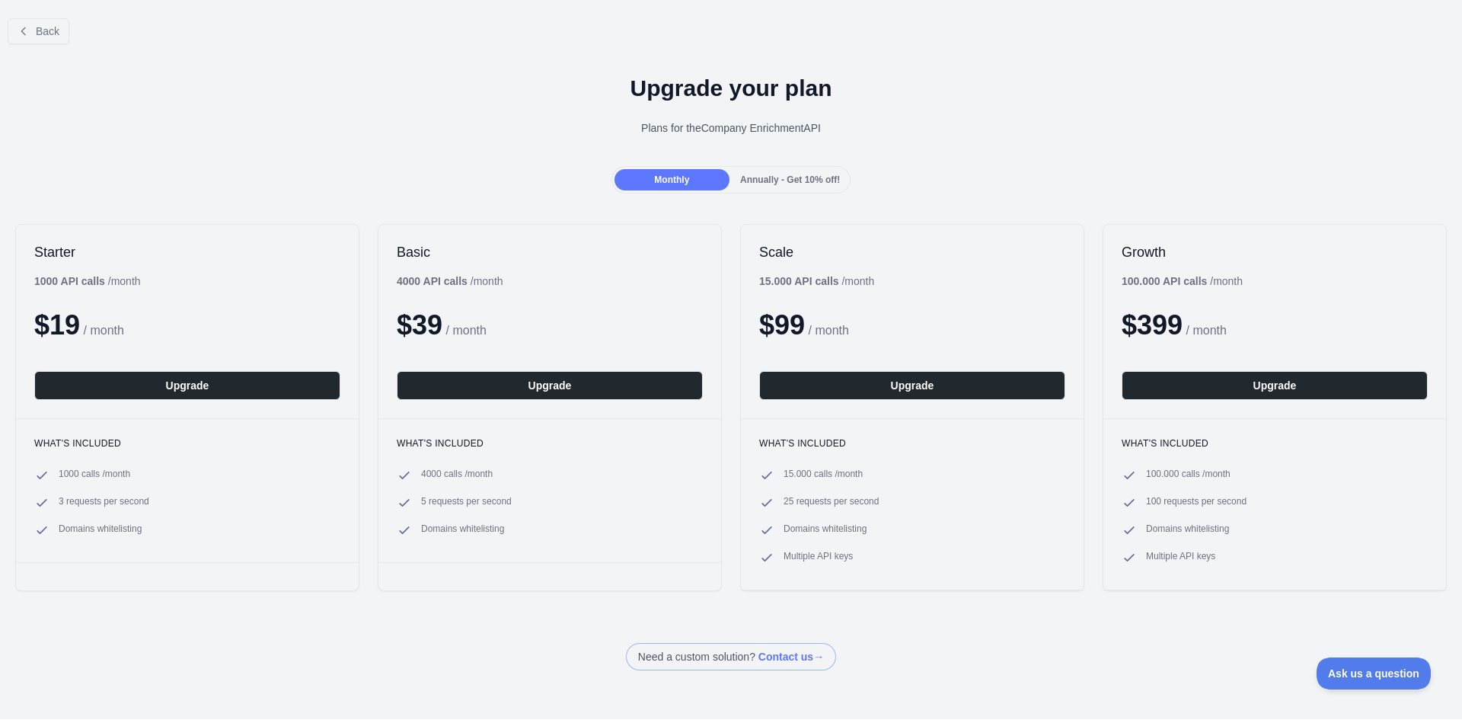
click at [772, 184] on span "Annually - Get 10% off!" at bounding box center [790, 179] width 100 height 11
